Goal: Obtain resource: Download file/media

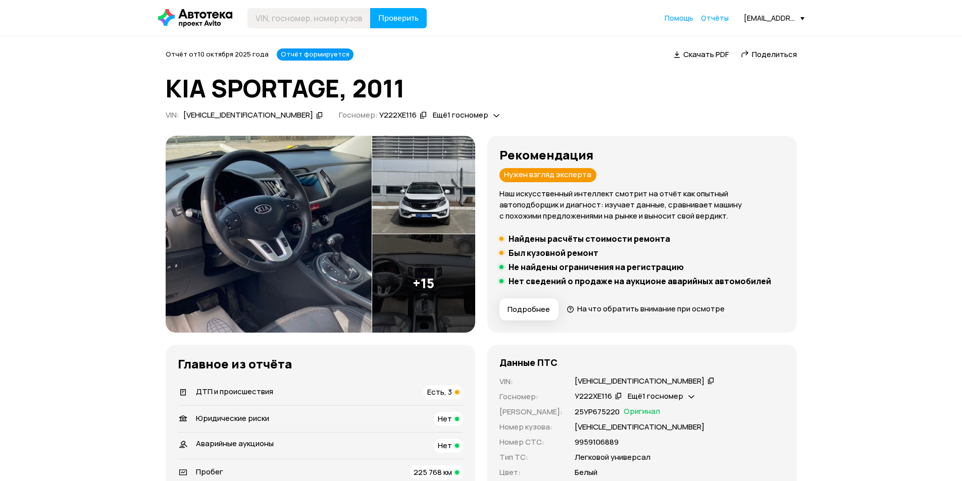
click at [707, 382] on icon at bounding box center [710, 381] width 7 height 10
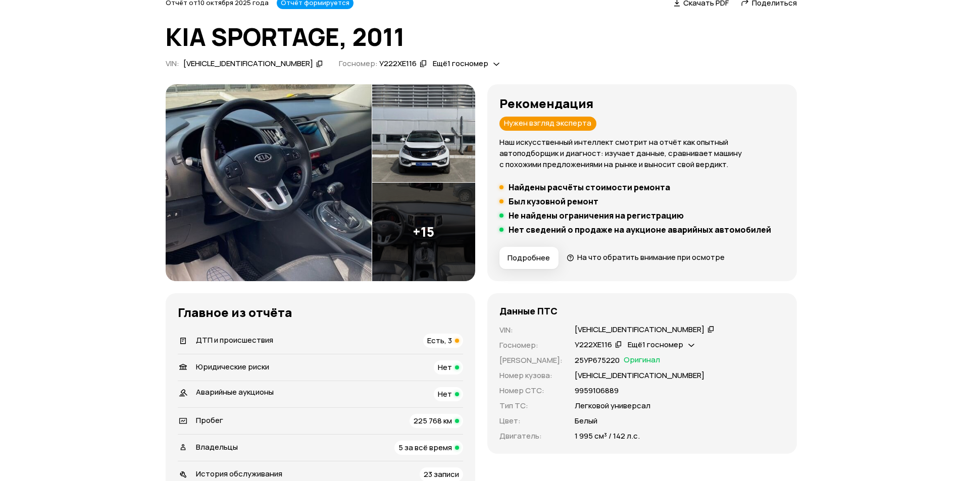
scroll to position [101, 0]
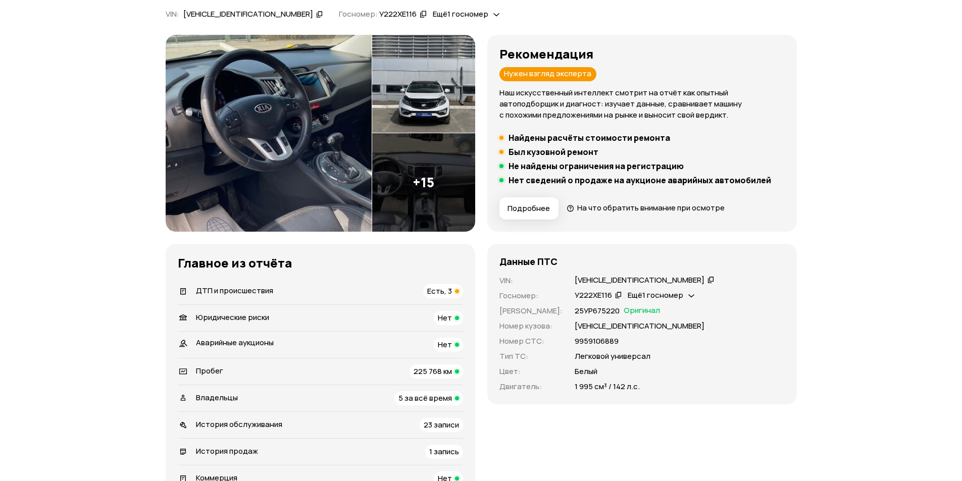
click at [435, 286] on span "Есть, 3" at bounding box center [439, 291] width 25 height 11
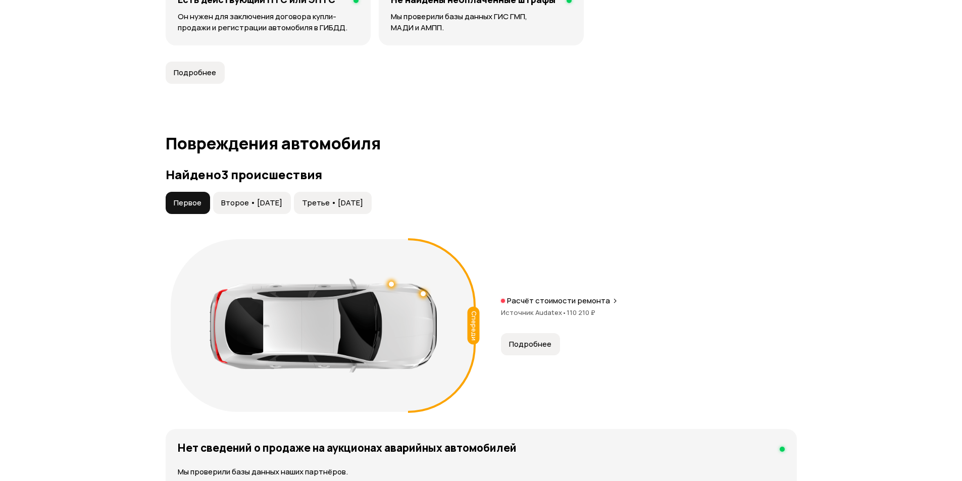
scroll to position [1046, 0]
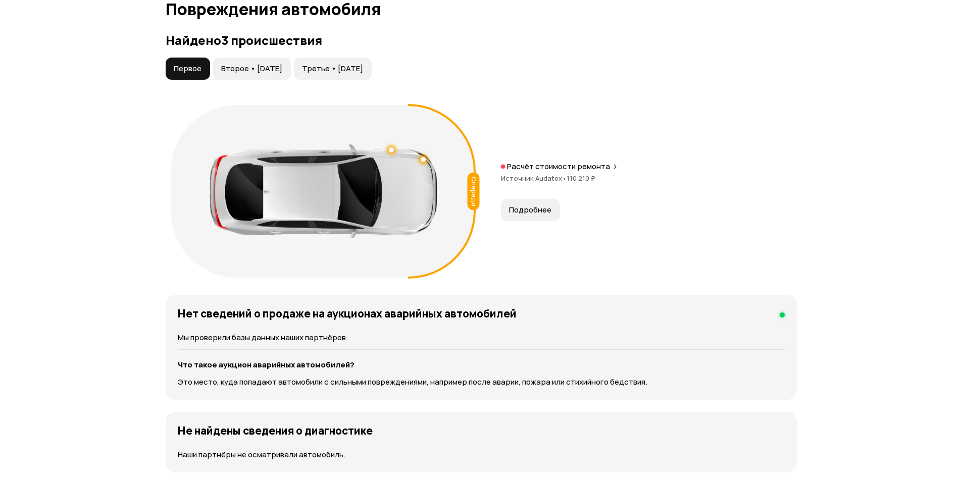
click at [252, 56] on div "Найдено 3 происшествия Первое Второе • [DATE] Третье • [DATE] Спереди Расчёт ст…" at bounding box center [481, 157] width 631 height 249
click at [261, 65] on span "Второе • [DATE]" at bounding box center [251, 69] width 61 height 10
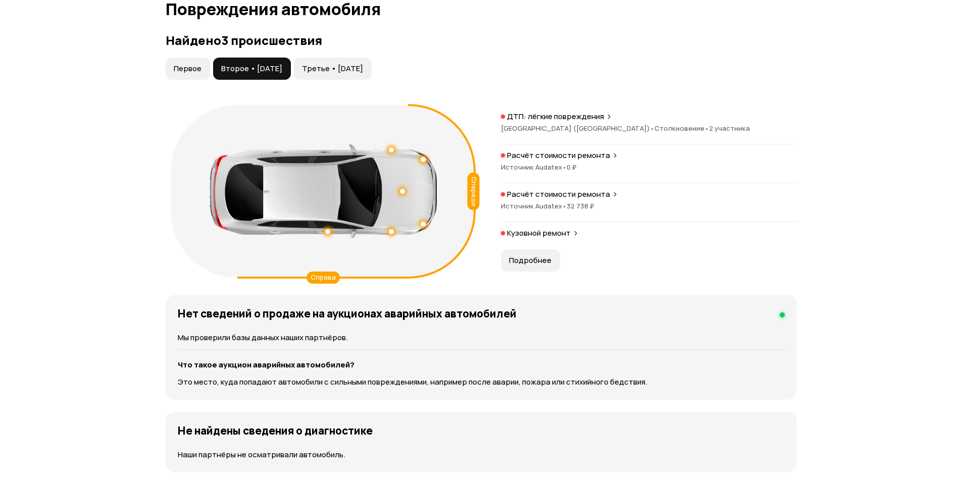
click at [341, 66] on span "Третье • [DATE]" at bounding box center [332, 69] width 61 height 10
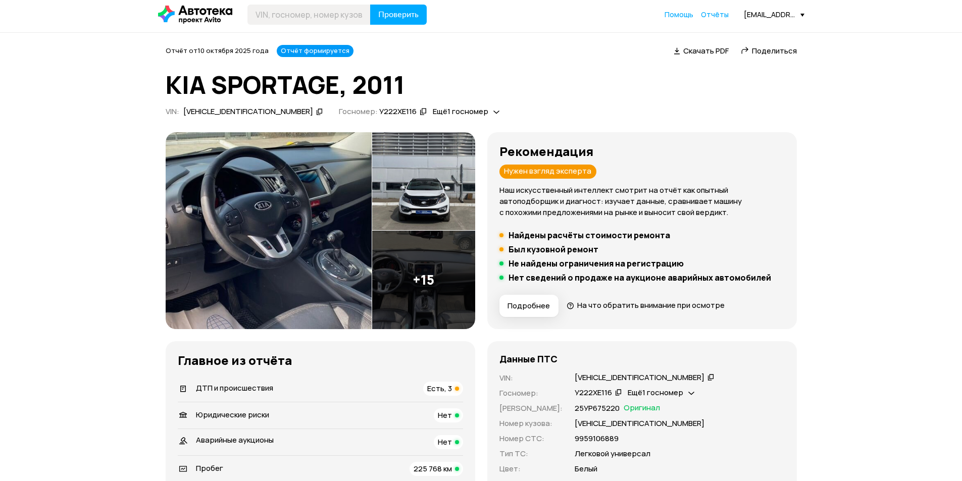
scroll to position [0, 0]
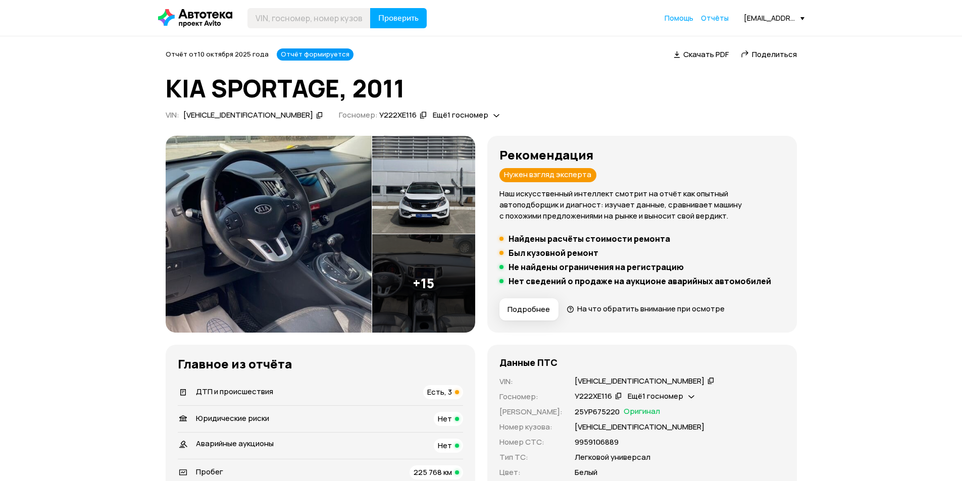
click at [685, 57] on span "Скачать PDF" at bounding box center [705, 54] width 45 height 11
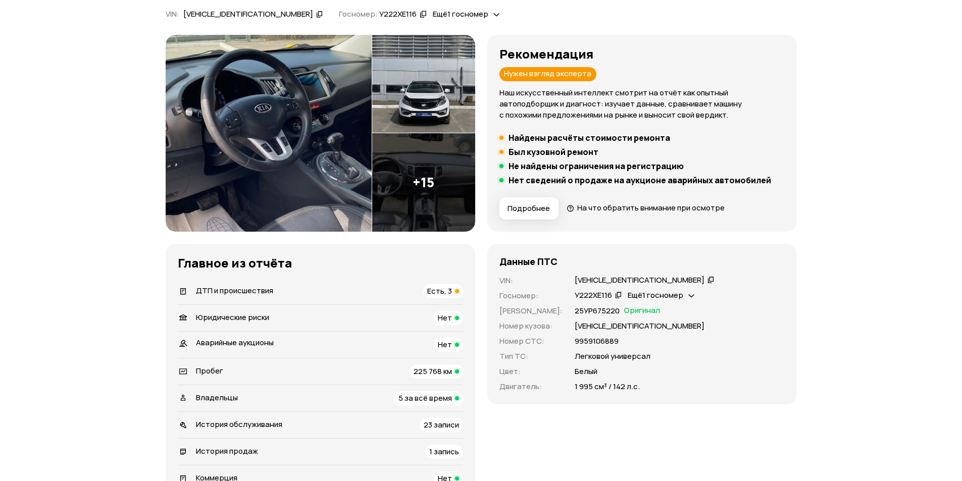
click at [424, 292] on div "Есть, 3" at bounding box center [443, 291] width 40 height 14
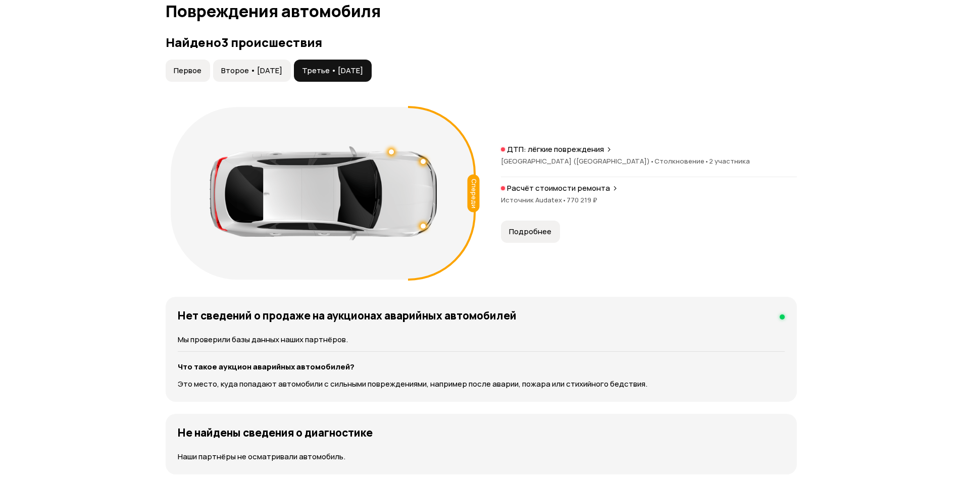
scroll to position [1046, 0]
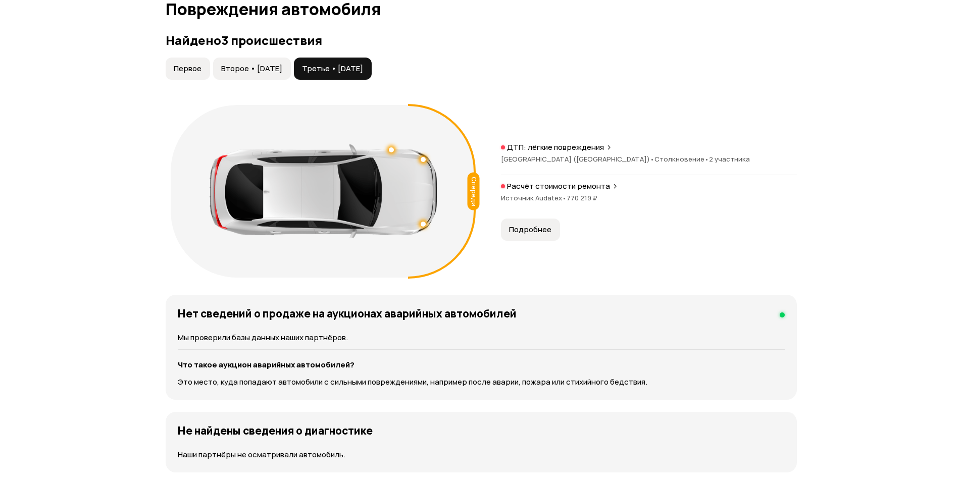
click at [520, 226] on span "Подробнее" at bounding box center [530, 230] width 42 height 10
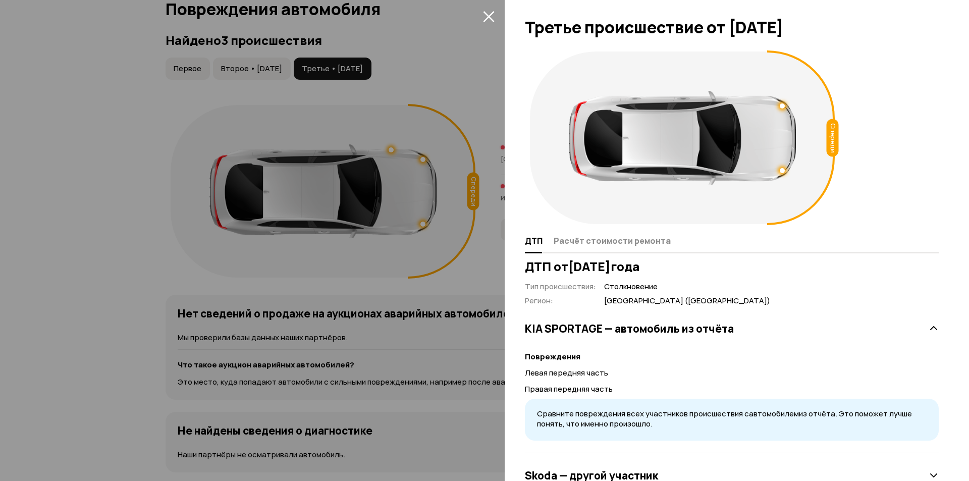
click at [471, 235] on div at bounding box center [484, 240] width 969 height 481
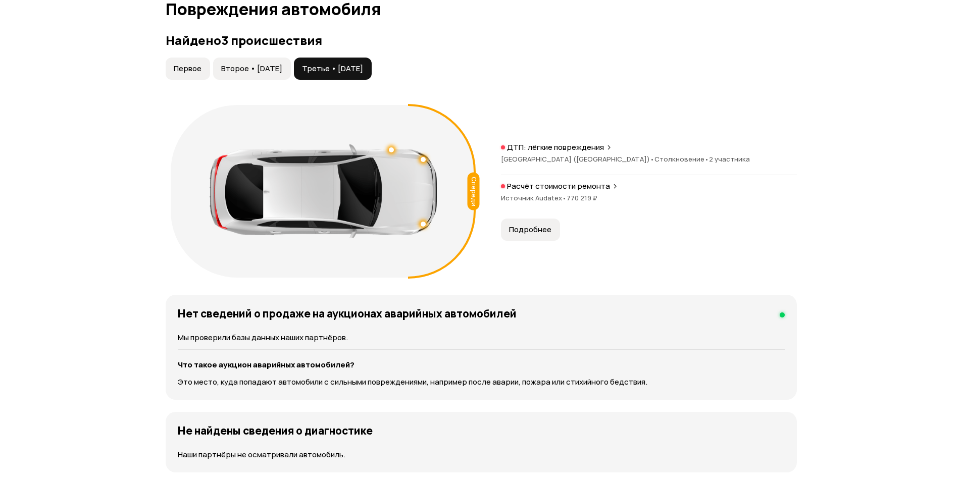
click at [275, 62] on button "Второе • [DATE]" at bounding box center [252, 69] width 78 height 22
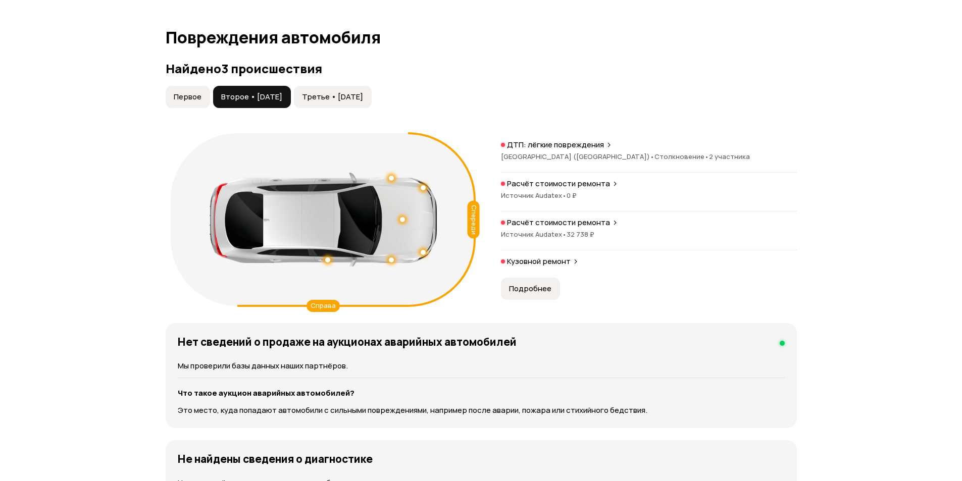
scroll to position [945, 0]
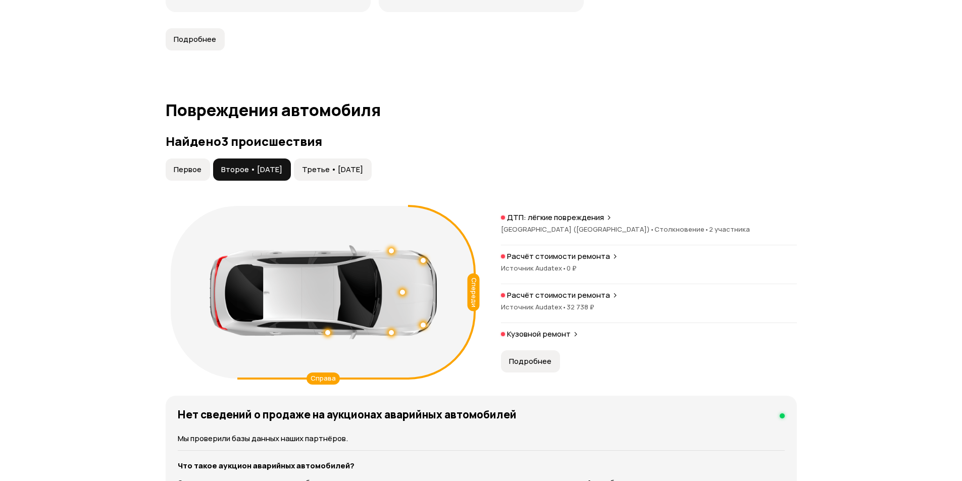
click at [172, 174] on button "Первое" at bounding box center [188, 169] width 44 height 22
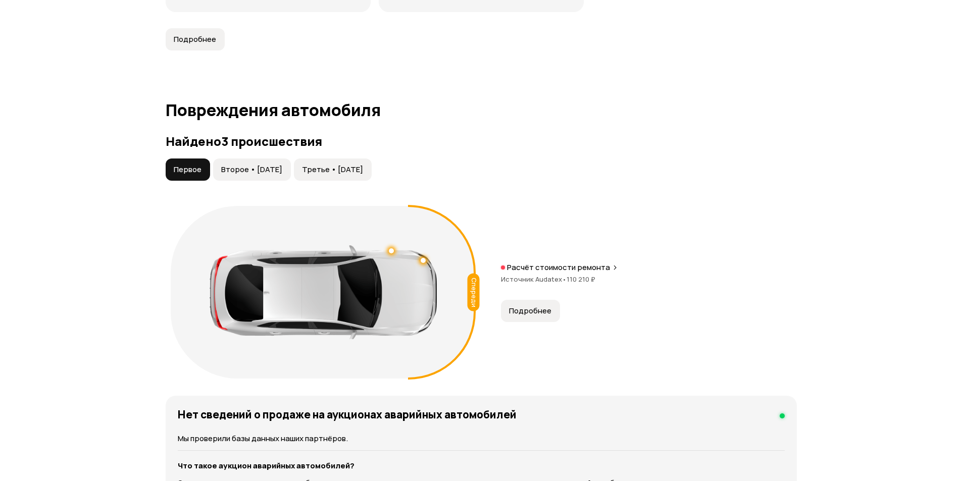
click at [323, 174] on span "Третье • [DATE]" at bounding box center [332, 170] width 61 height 10
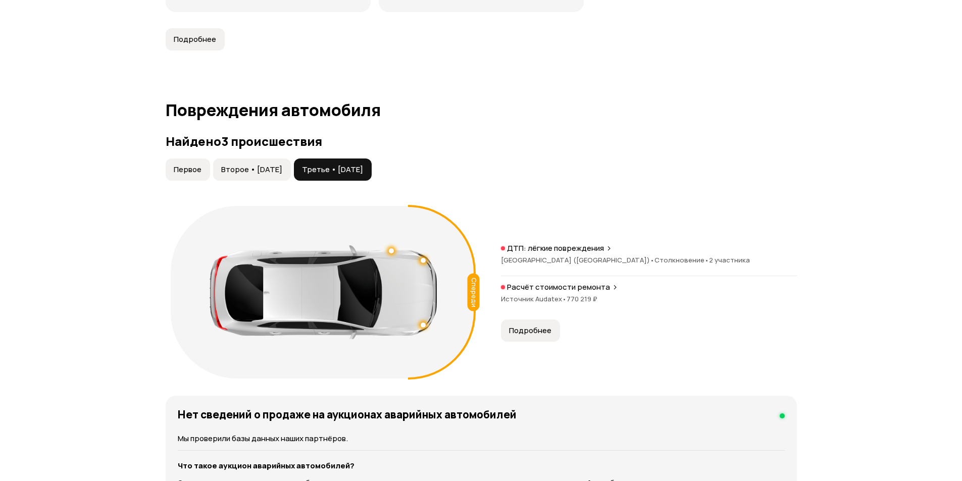
click at [196, 163] on button "Первое" at bounding box center [188, 169] width 44 height 22
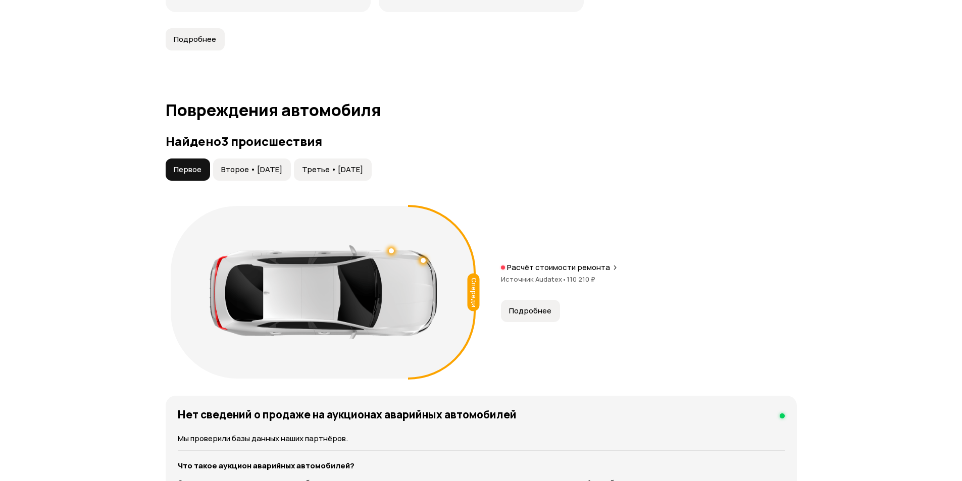
click at [343, 167] on span "Третье • [DATE]" at bounding box center [332, 170] width 61 height 10
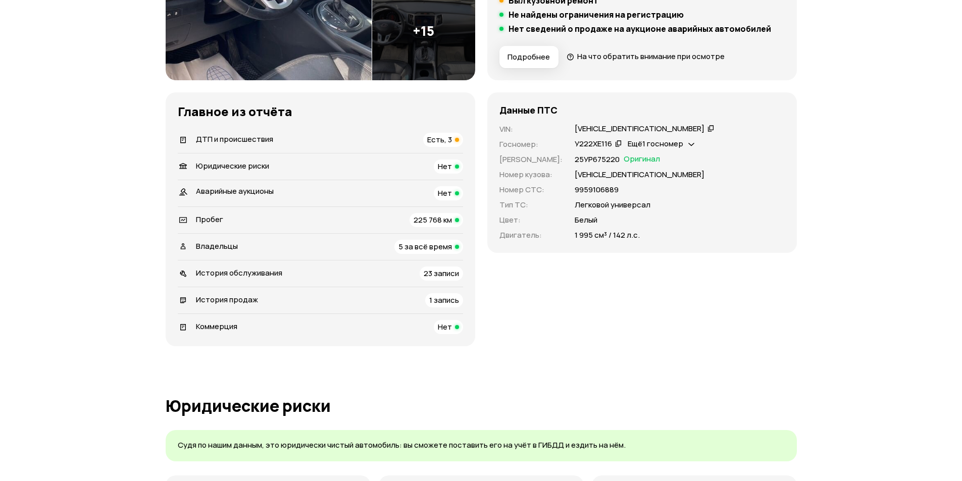
scroll to position [353, 0]
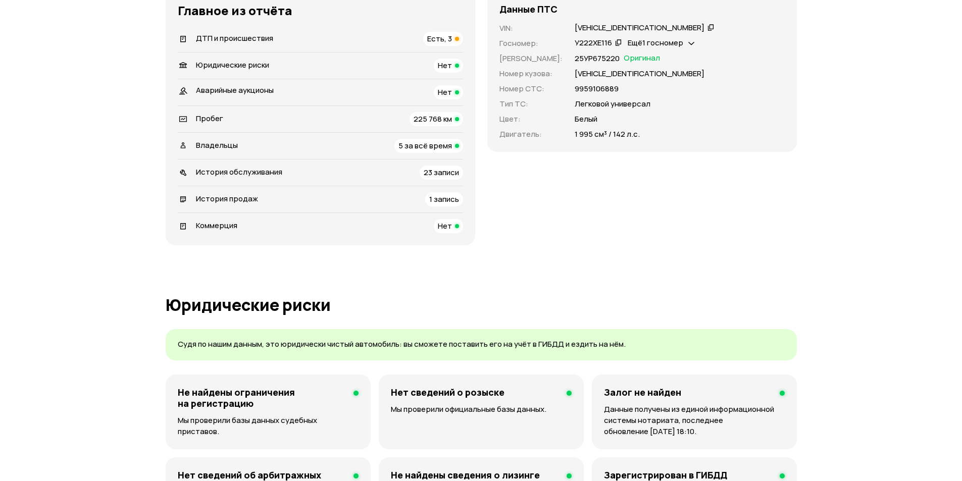
click at [436, 34] on span "Есть, 3" at bounding box center [439, 38] width 25 height 11
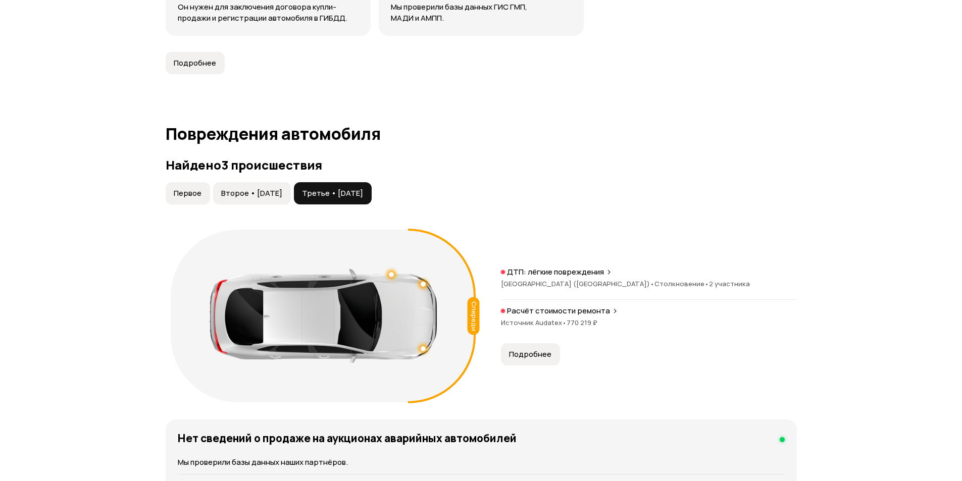
scroll to position [1046, 0]
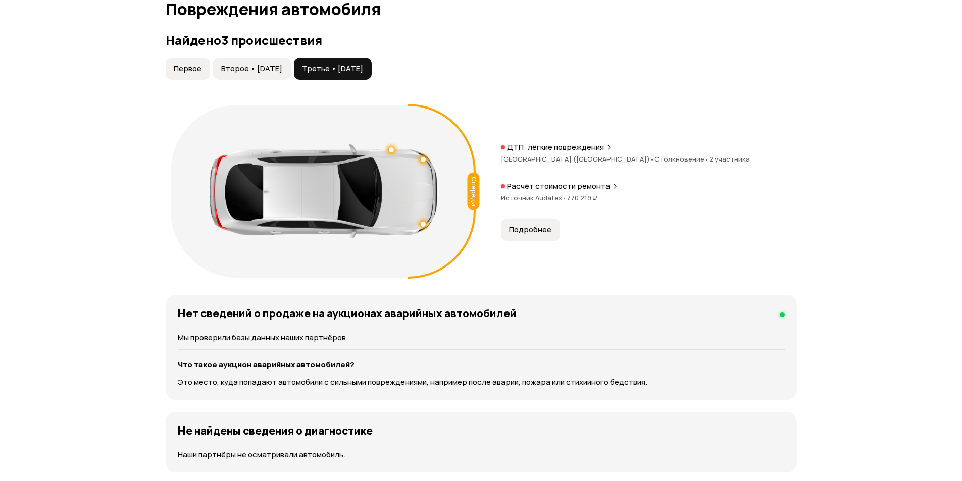
click at [535, 225] on span "Подробнее" at bounding box center [530, 230] width 42 height 10
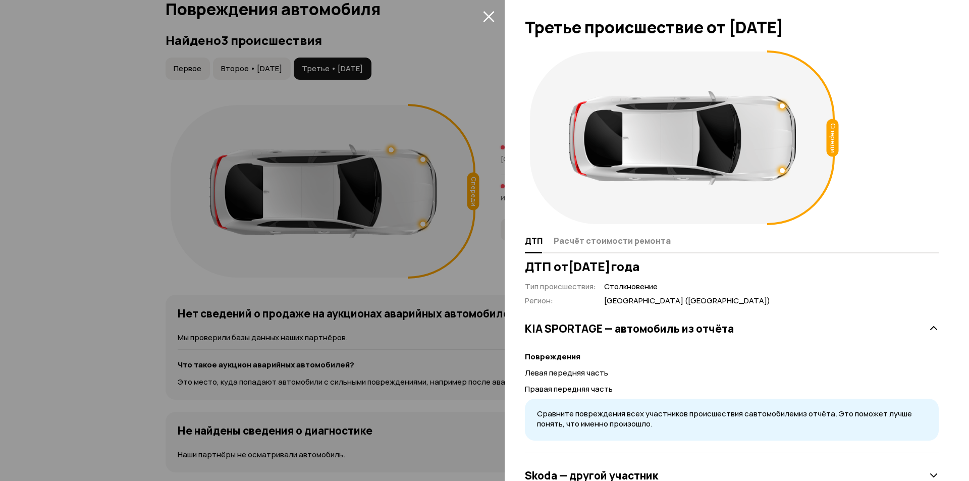
click at [464, 260] on div at bounding box center [484, 240] width 969 height 481
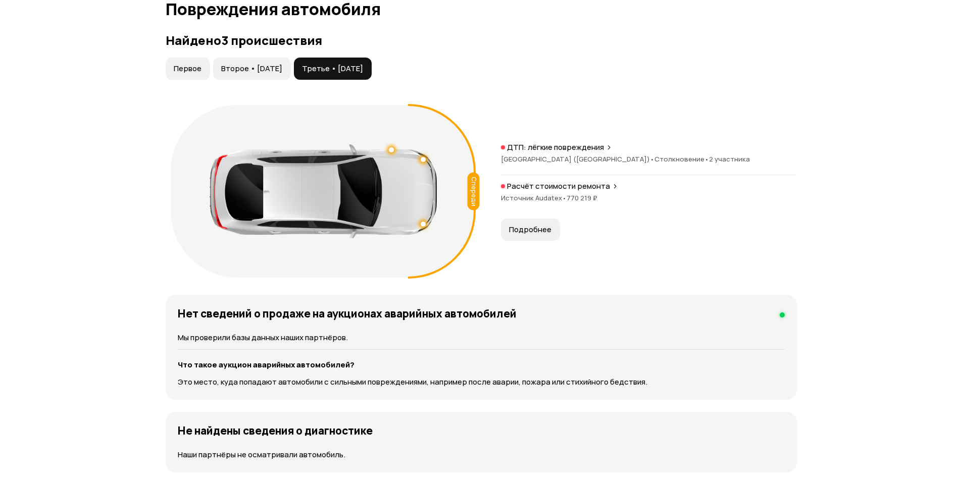
drag, startPoint x: 563, startPoint y: 194, endPoint x: 603, endPoint y: 196, distance: 40.5
click at [603, 196] on div "Источник Audatex • 770 219 ₽" at bounding box center [649, 197] width 296 height 9
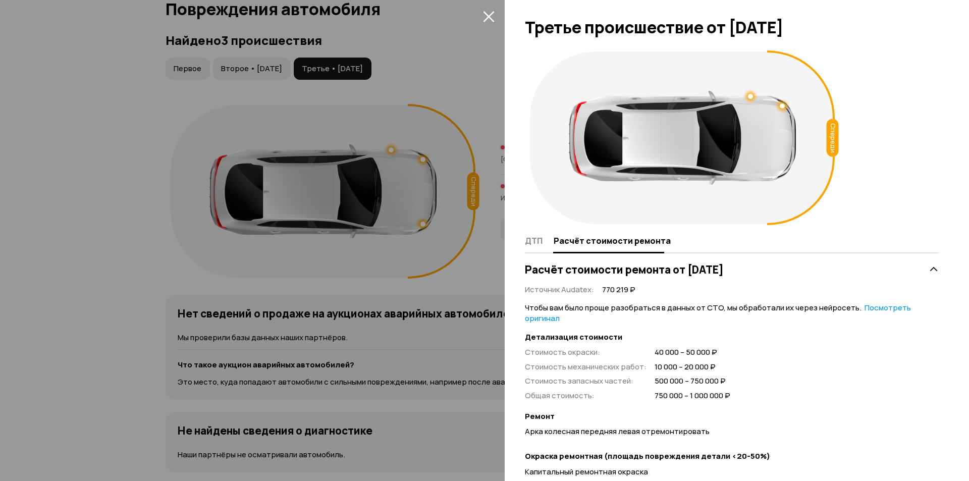
click at [391, 190] on div at bounding box center [484, 240] width 969 height 481
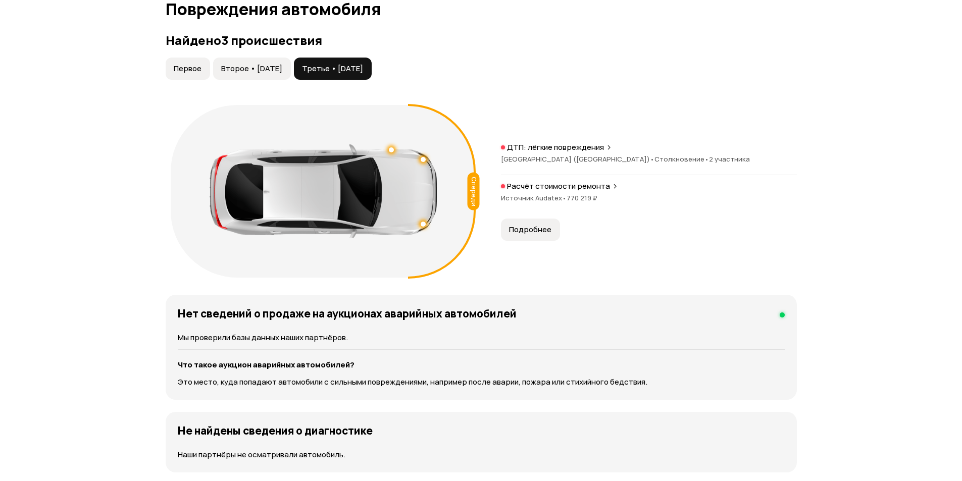
click at [276, 69] on span "Второе • [DATE]" at bounding box center [251, 69] width 61 height 10
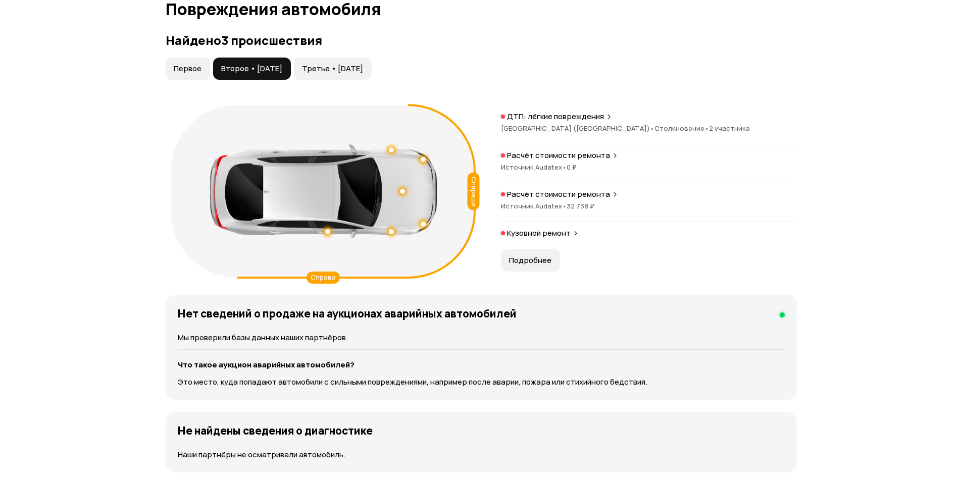
click at [188, 68] on span "Первое" at bounding box center [188, 69] width 28 height 10
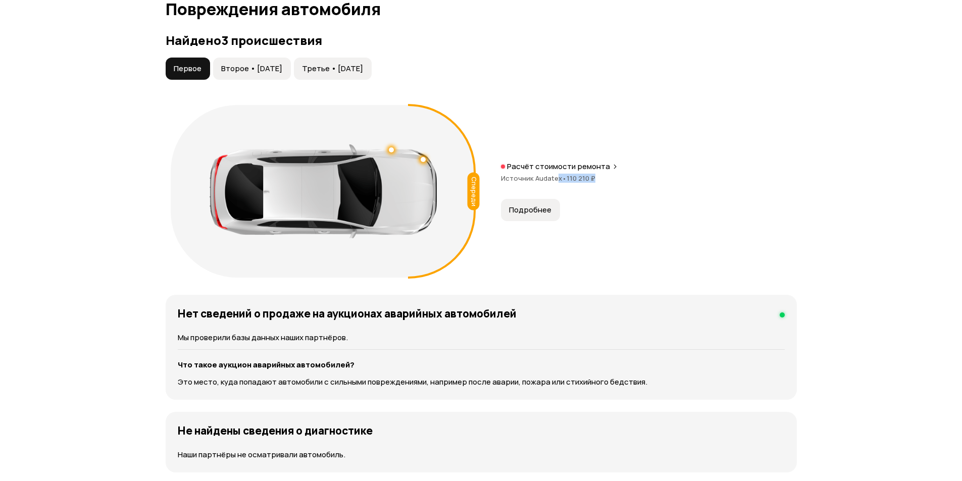
drag, startPoint x: 553, startPoint y: 180, endPoint x: 608, endPoint y: 181, distance: 55.0
click at [608, 181] on div "Источник Audatex • 110 210 ₽" at bounding box center [649, 178] width 296 height 9
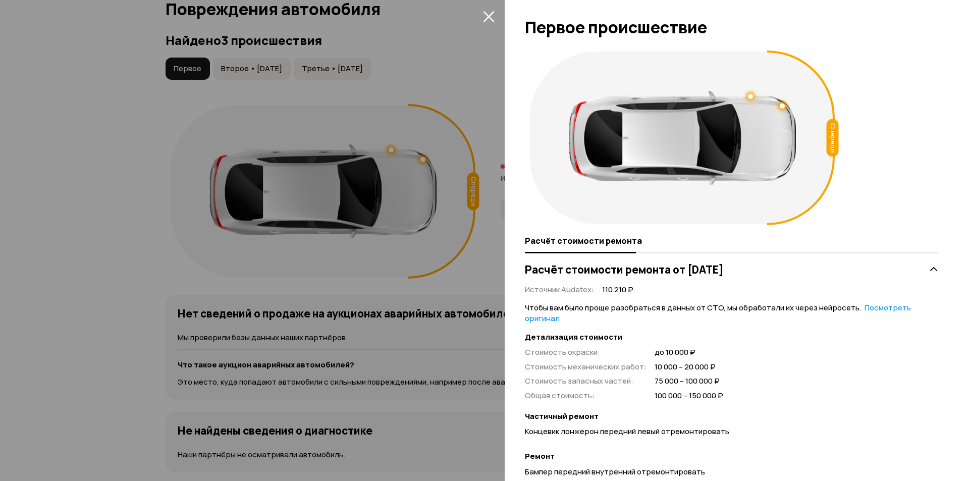
click at [607, 185] on div "Спереди" at bounding box center [682, 137] width 315 height 183
click at [482, 232] on div at bounding box center [484, 240] width 969 height 481
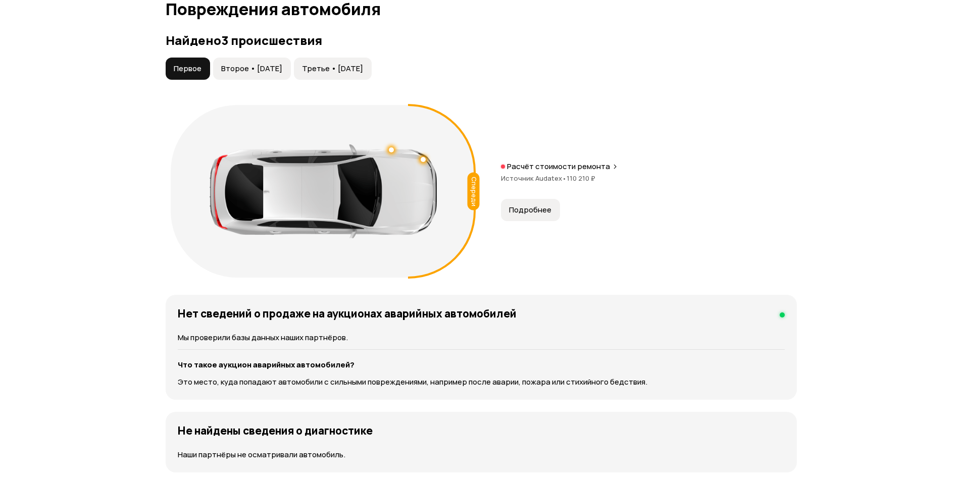
click at [270, 72] on span "Второе • [DATE]" at bounding box center [251, 69] width 61 height 10
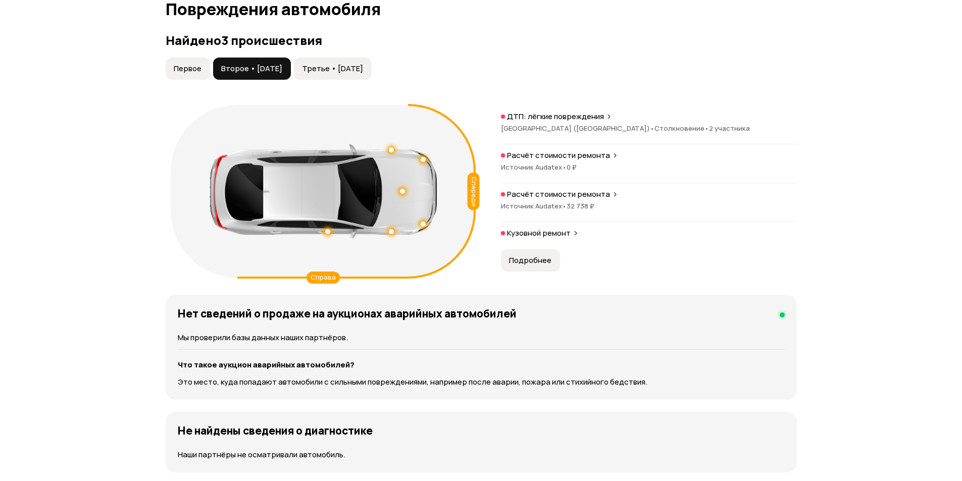
click at [533, 260] on span "Подробнее" at bounding box center [530, 260] width 42 height 10
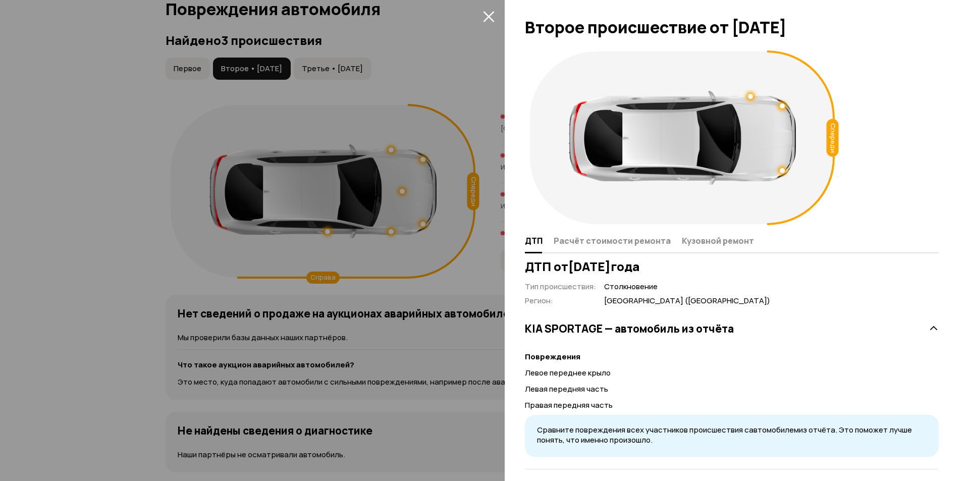
click at [487, 240] on div at bounding box center [484, 240] width 969 height 481
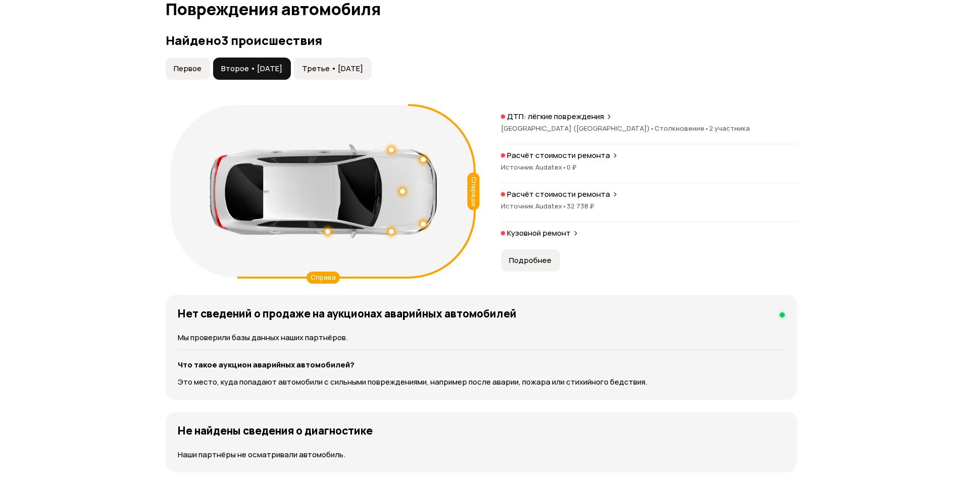
click at [200, 74] on span "Первое" at bounding box center [188, 69] width 28 height 10
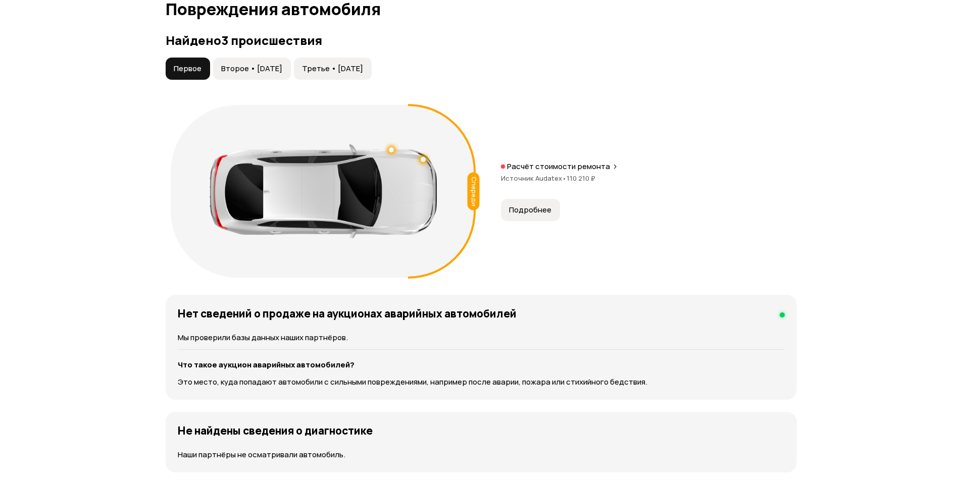
click at [285, 78] on button "Второе • [DATE]" at bounding box center [252, 69] width 78 height 22
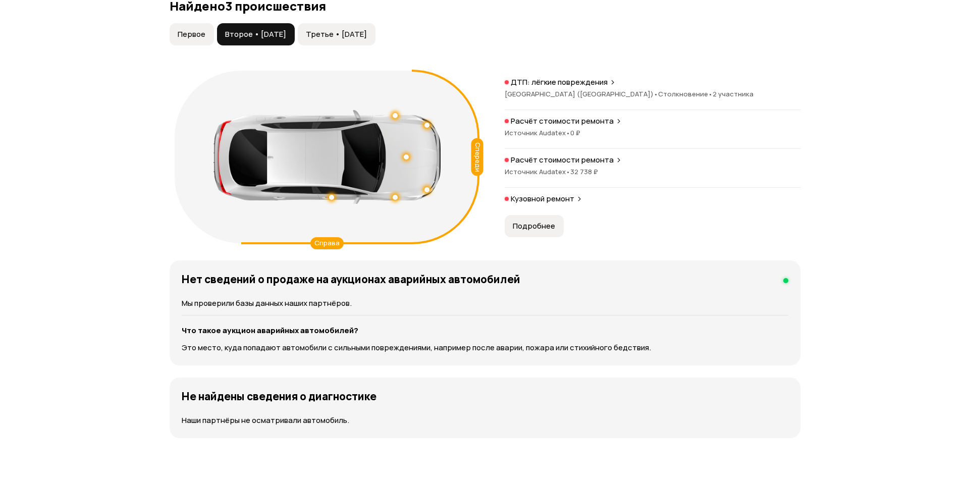
scroll to position [1096, 0]
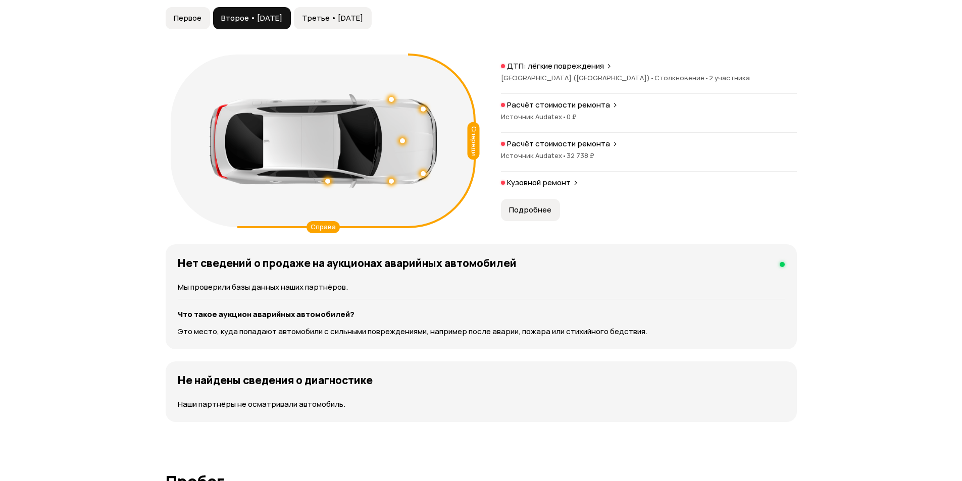
click at [363, 19] on span "Третье • [DATE]" at bounding box center [332, 18] width 61 height 10
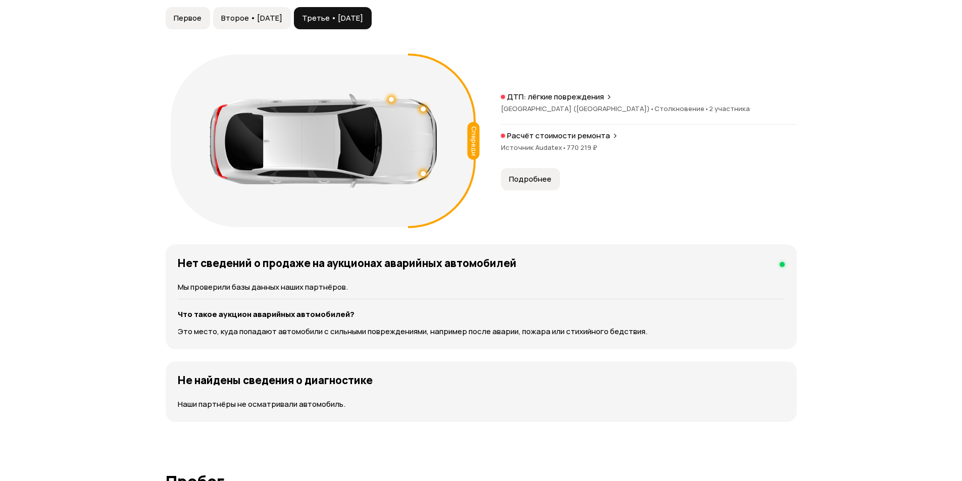
click at [527, 179] on span "Подробнее" at bounding box center [530, 179] width 42 height 10
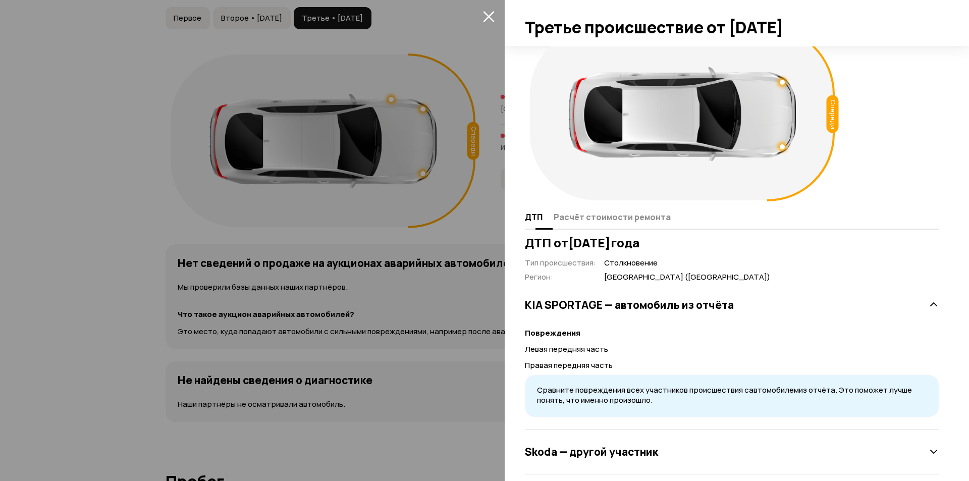
scroll to position [37, 0]
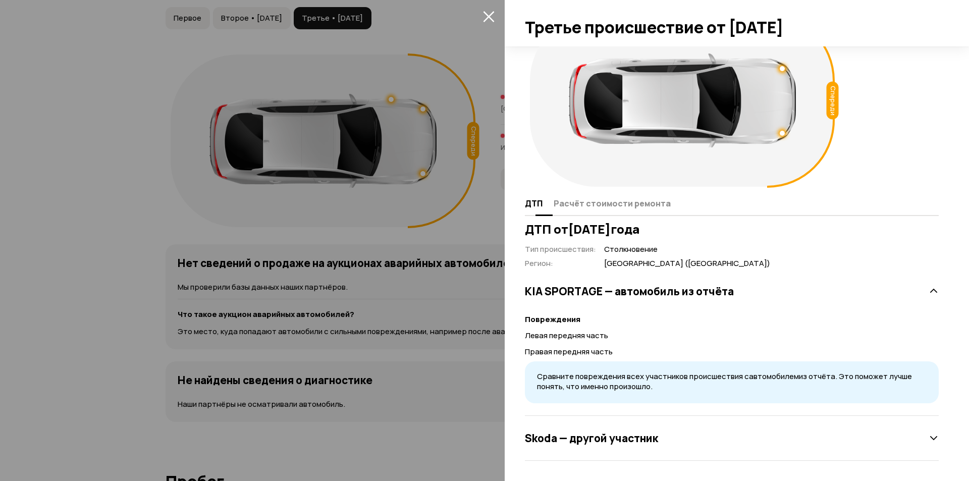
click at [644, 201] on span "Расчёт стоимости ремонта" at bounding box center [612, 203] width 117 height 10
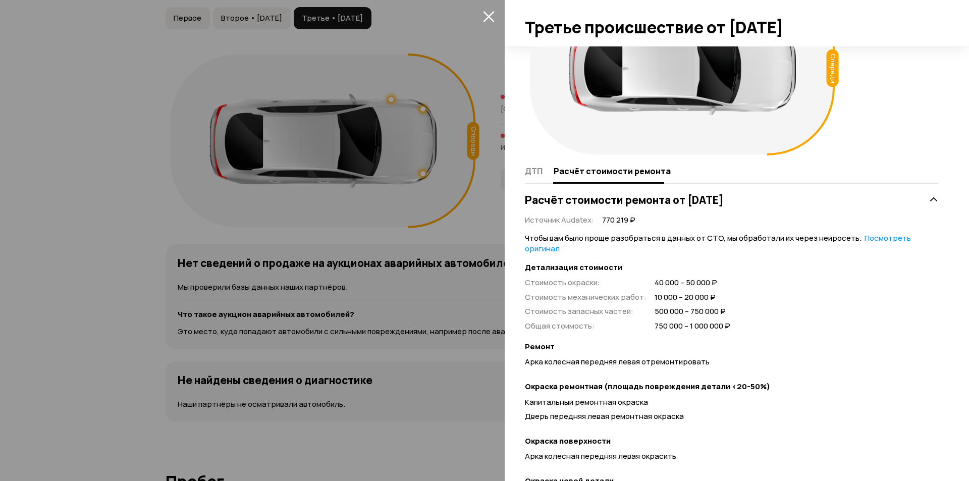
scroll to position [88, 0]
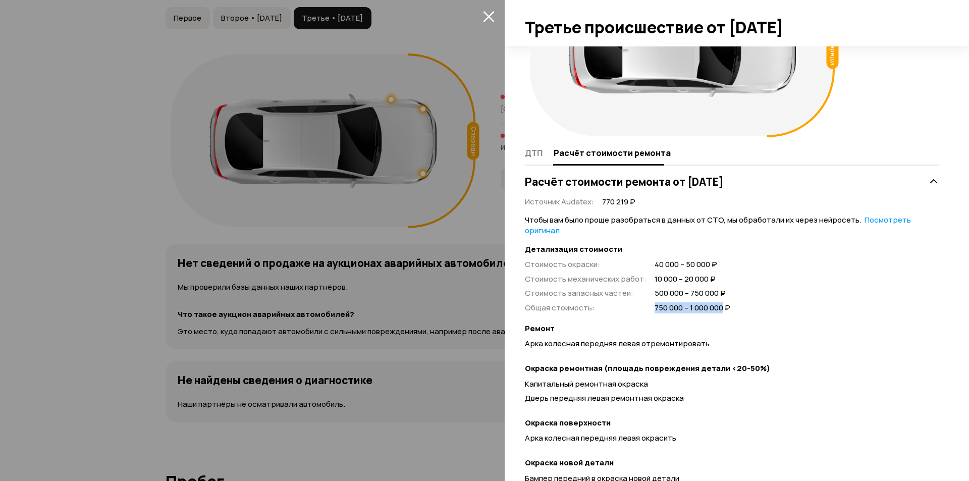
drag, startPoint x: 653, startPoint y: 308, endPoint x: 723, endPoint y: 309, distance: 70.2
click at [723, 309] on span "750 000 – 1 000 000 ₽" at bounding box center [693, 308] width 76 height 11
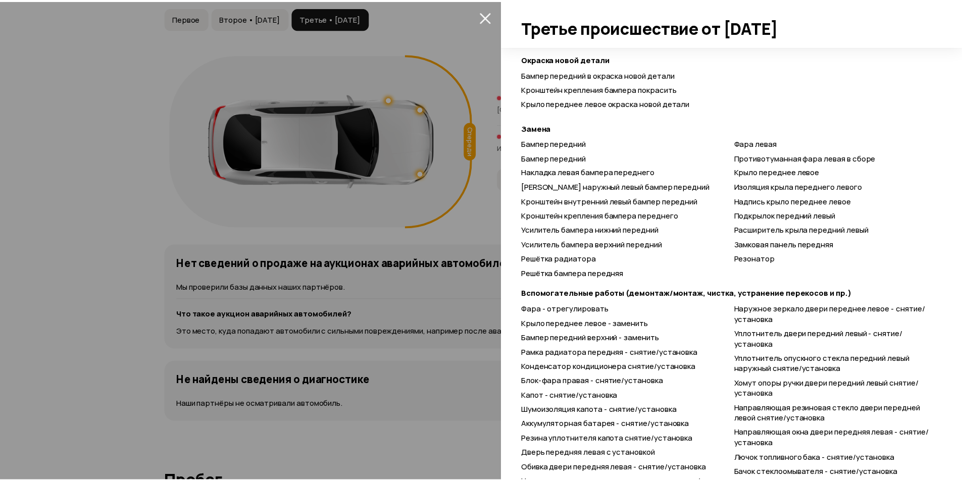
scroll to position [542, 0]
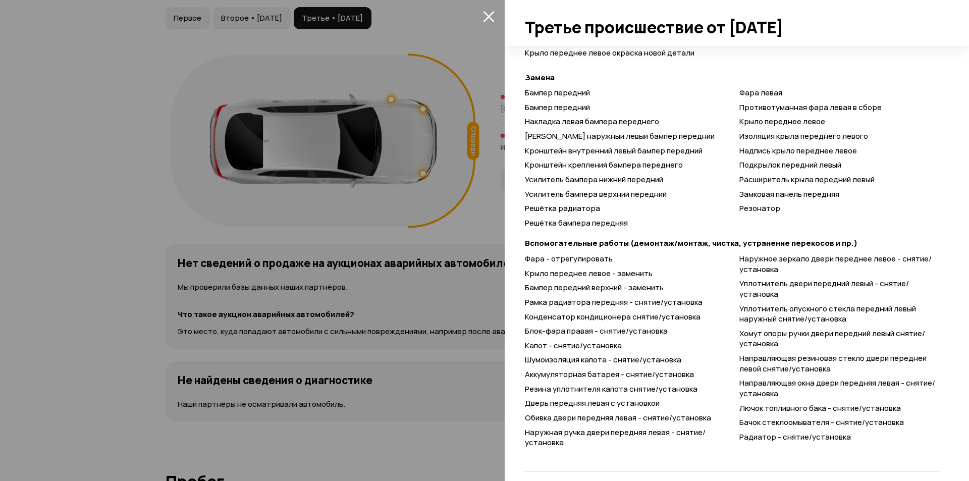
click at [356, 121] on div at bounding box center [484, 240] width 969 height 481
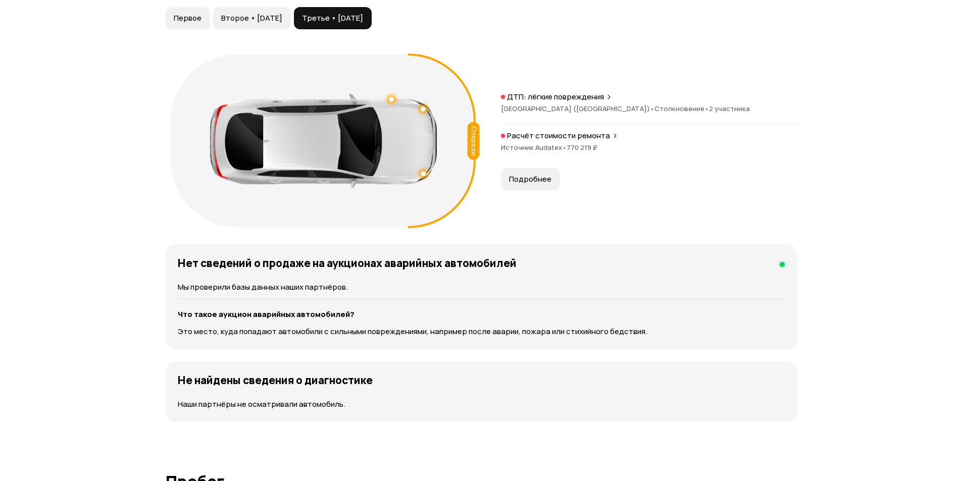
click at [516, 168] on button "Подробнее" at bounding box center [530, 179] width 59 height 22
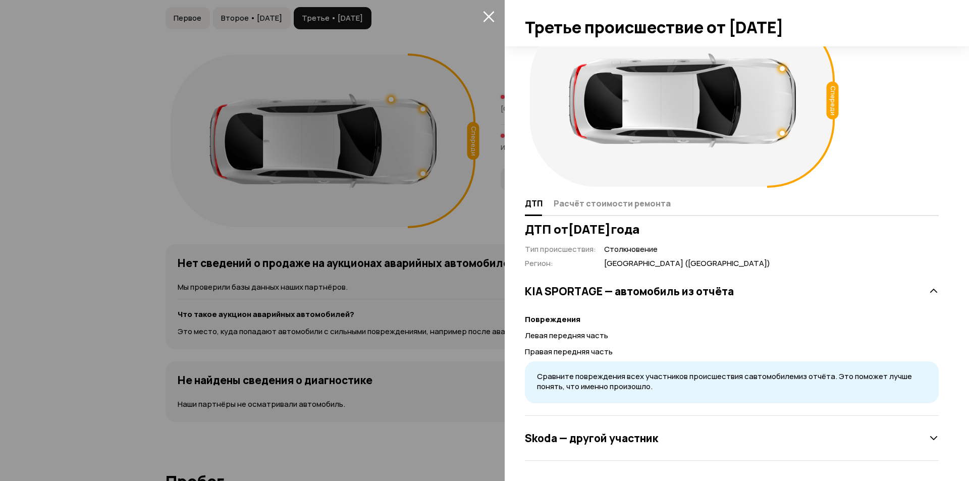
click at [599, 441] on h3 "Skoda — другой участник" at bounding box center [591, 438] width 133 height 13
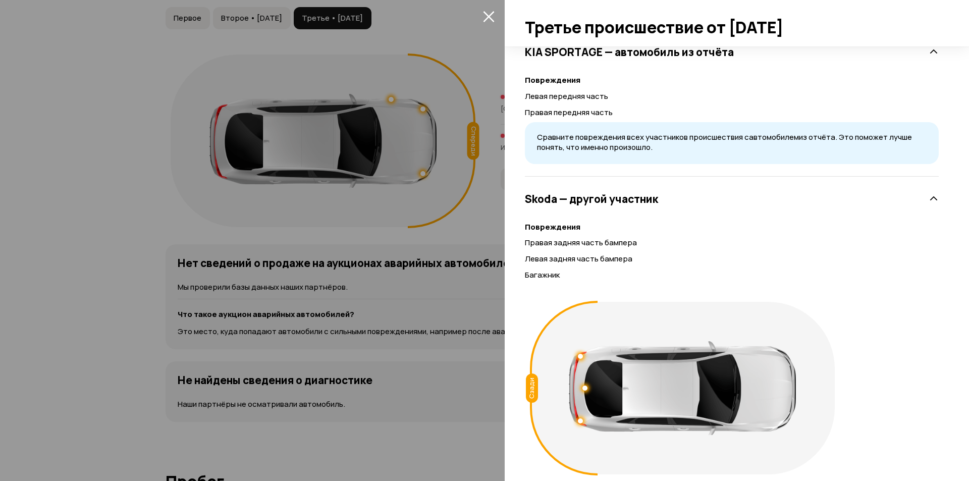
scroll to position [0, 0]
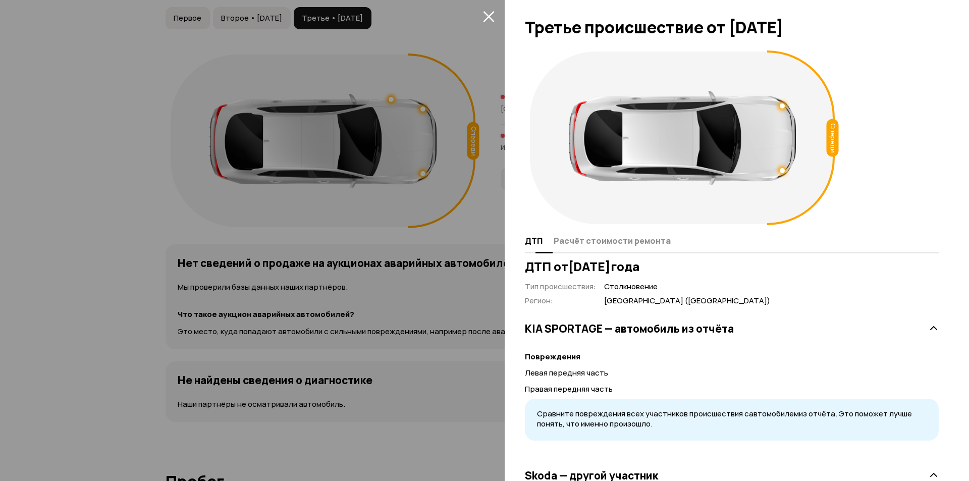
click at [618, 243] on span "Расчёт стоимости ремонта" at bounding box center [612, 241] width 117 height 10
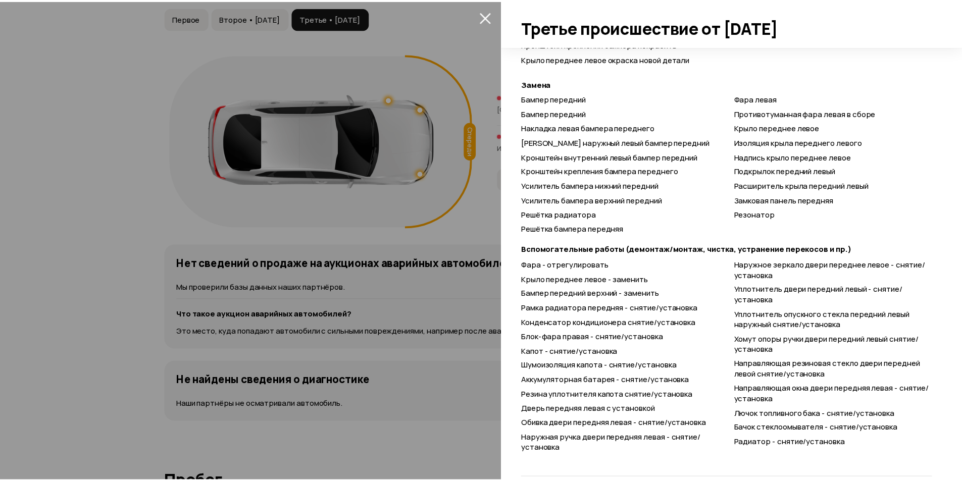
scroll to position [553, 0]
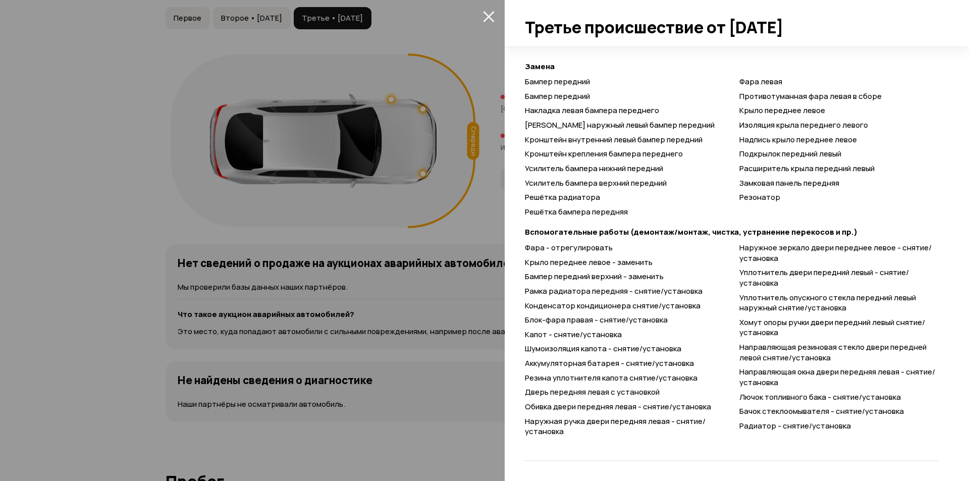
click at [454, 310] on div at bounding box center [484, 240] width 969 height 481
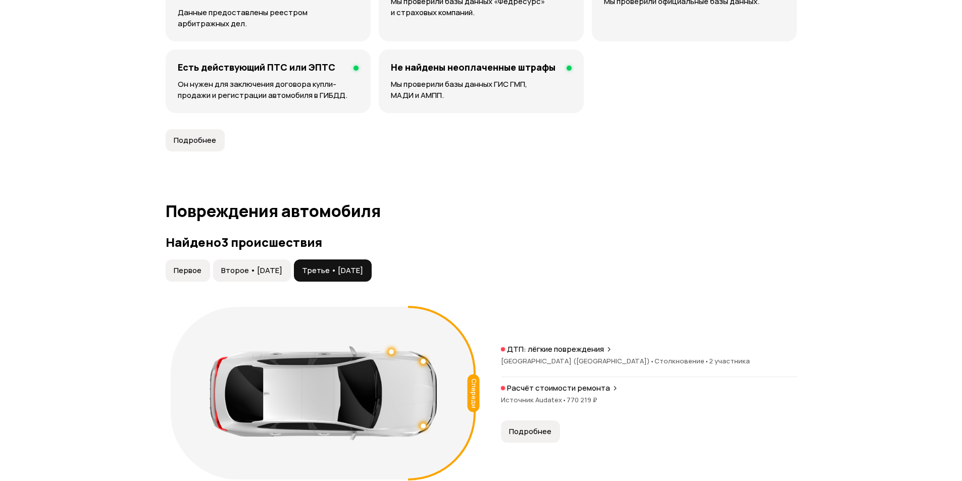
scroll to position [0, 0]
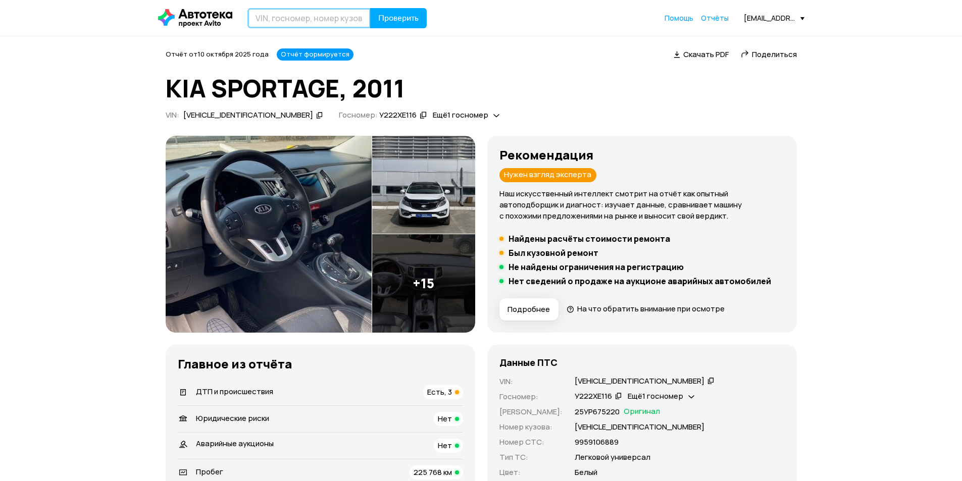
click at [274, 18] on input "text" at bounding box center [308, 18] width 123 height 20
type input "С682НТ716"
click at [413, 12] on button "Проверить" at bounding box center [398, 18] width 57 height 20
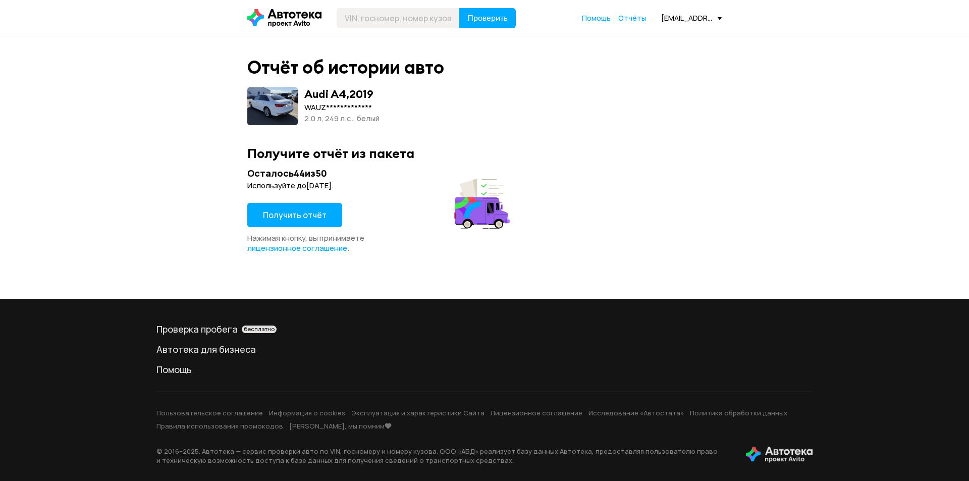
click at [298, 211] on span "Получить отчёт" at bounding box center [295, 214] width 64 height 11
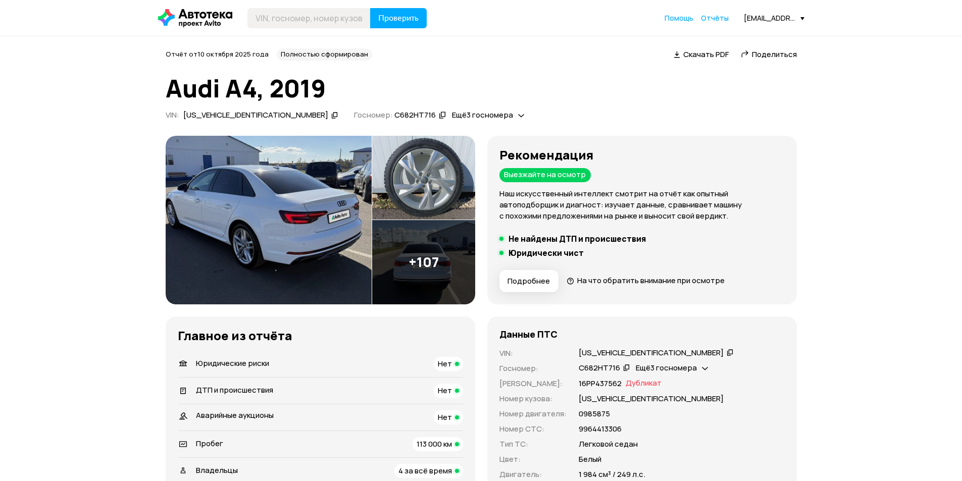
click at [726, 352] on icon at bounding box center [729, 352] width 7 height 10
click at [707, 50] on span "Скачать PDF" at bounding box center [705, 54] width 45 height 11
click at [295, 14] on input "text" at bounding box center [308, 18] width 123 height 20
